Goal: Information Seeking & Learning: Learn about a topic

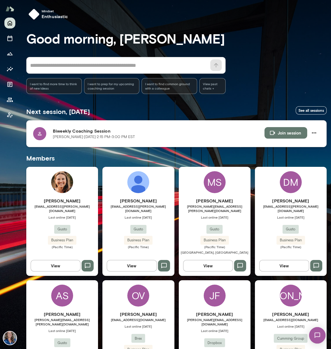
scroll to position [109, 0]
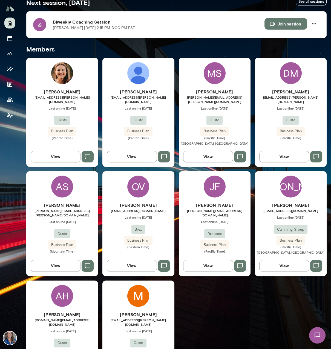
click at [208, 188] on div "JF" at bounding box center [215, 186] width 22 height 22
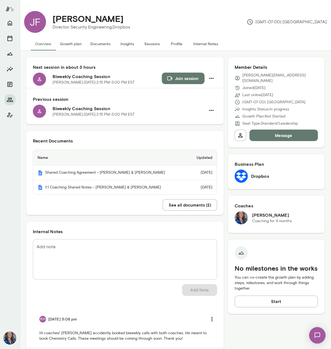
click at [132, 42] on button "Insights" at bounding box center [127, 43] width 25 height 13
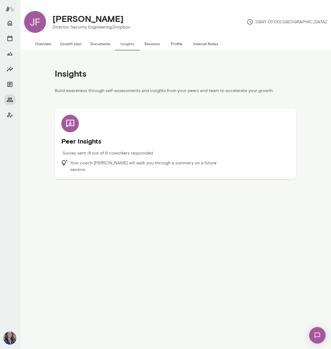
click at [81, 128] on div "Peer Insights Survey sent • 8 out of 9 coworkers responded Your coach [PERSON_N…" at bounding box center [175, 144] width 228 height 58
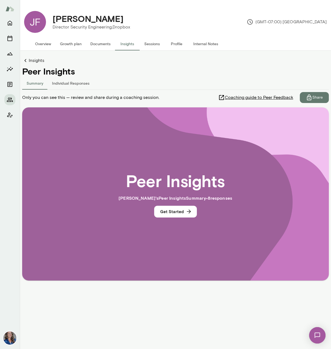
click at [63, 76] on h4 "Peer Insights" at bounding box center [175, 71] width 306 height 10
click at [64, 84] on button "Individual Responses" at bounding box center [71, 82] width 46 height 13
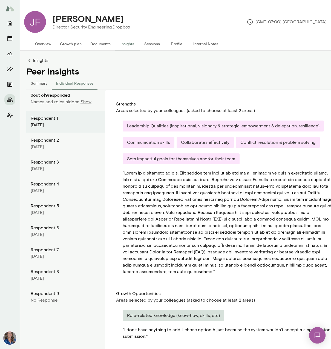
scroll to position [16, 0]
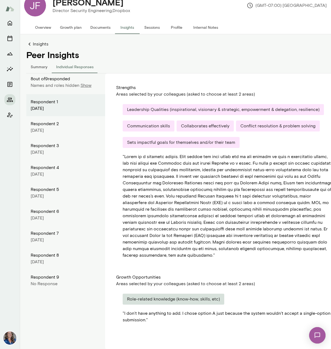
click at [85, 85] on p "Show" at bounding box center [85, 85] width 11 height 7
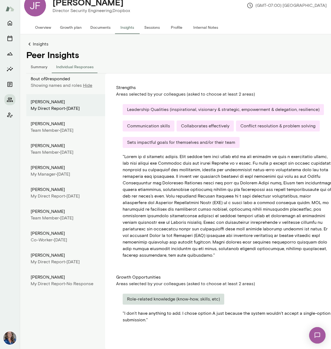
click at [85, 85] on p "Hide" at bounding box center [87, 85] width 9 height 7
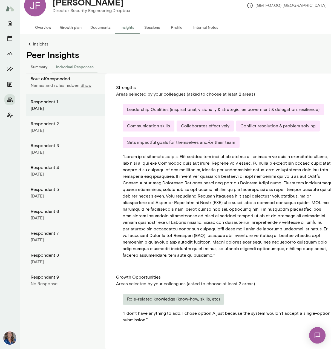
click at [38, 65] on button "Summary" at bounding box center [38, 66] width 25 height 13
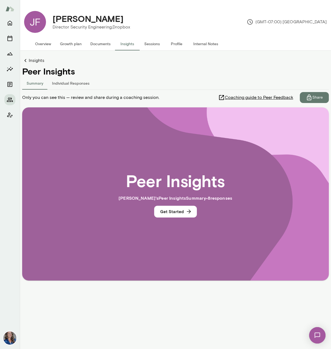
click at [47, 20] on div "[PERSON_NAME] Director Security Engineering, Dropbox" at bounding box center [91, 21] width 91 height 17
click at [68, 19] on h4 "[PERSON_NAME]" at bounding box center [88, 18] width 71 height 10
click at [10, 23] on icon "Home" at bounding box center [10, 23] width 7 height 7
